Goal: Find specific page/section

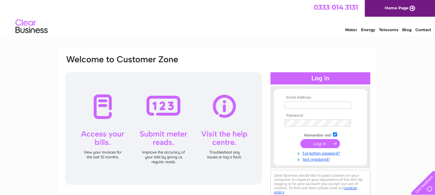
type input "da.suggitt@gmail.com"
click at [314, 143] on input "submit" at bounding box center [320, 143] width 40 height 9
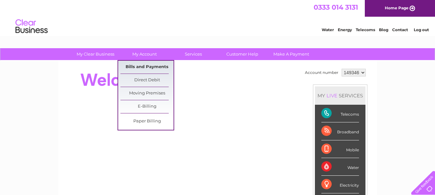
click at [148, 65] on link "Bills and Payments" at bounding box center [146, 67] width 53 height 13
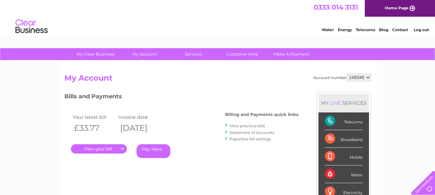
click at [106, 152] on link "." at bounding box center [99, 149] width 56 height 9
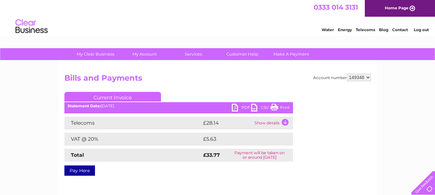
click at [274, 109] on link "Print" at bounding box center [279, 108] width 19 height 9
